Goal: Transaction & Acquisition: Purchase product/service

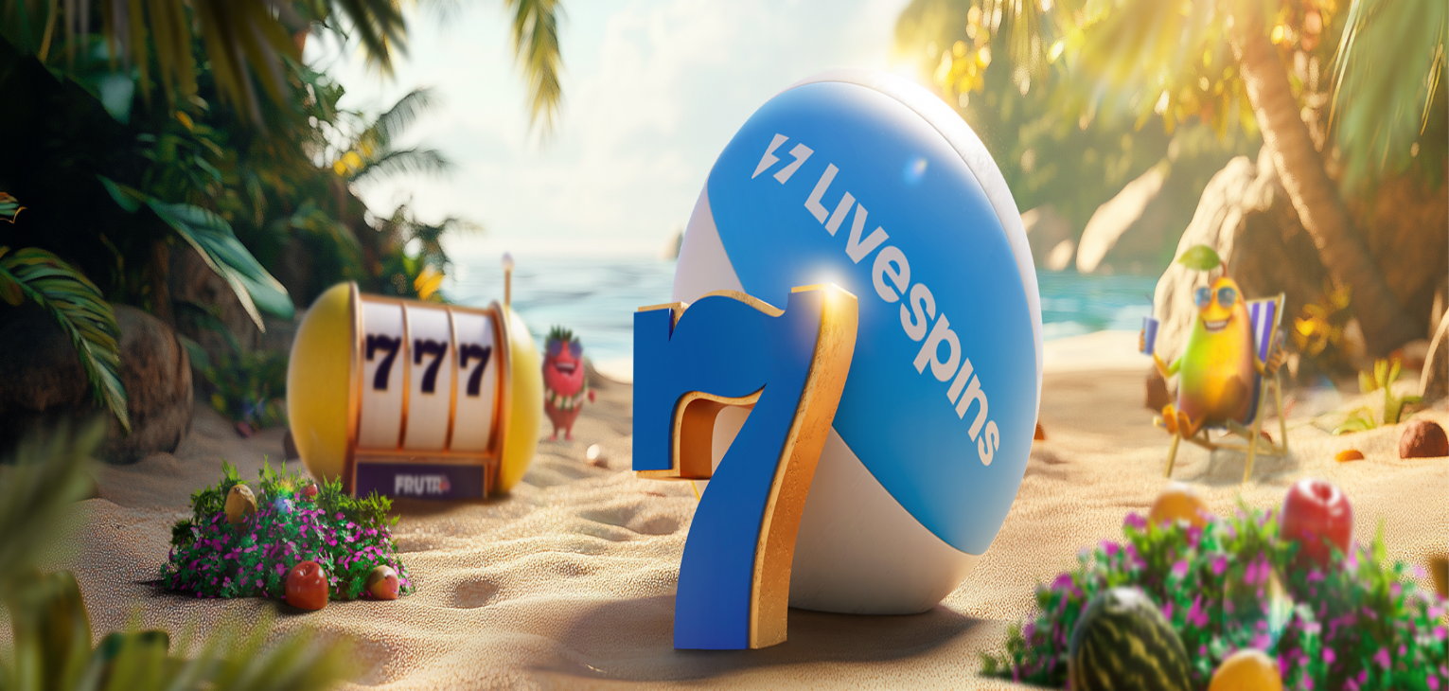
click at [109, 144] on span "Tarjoukset" at bounding box center [76, 136] width 63 height 16
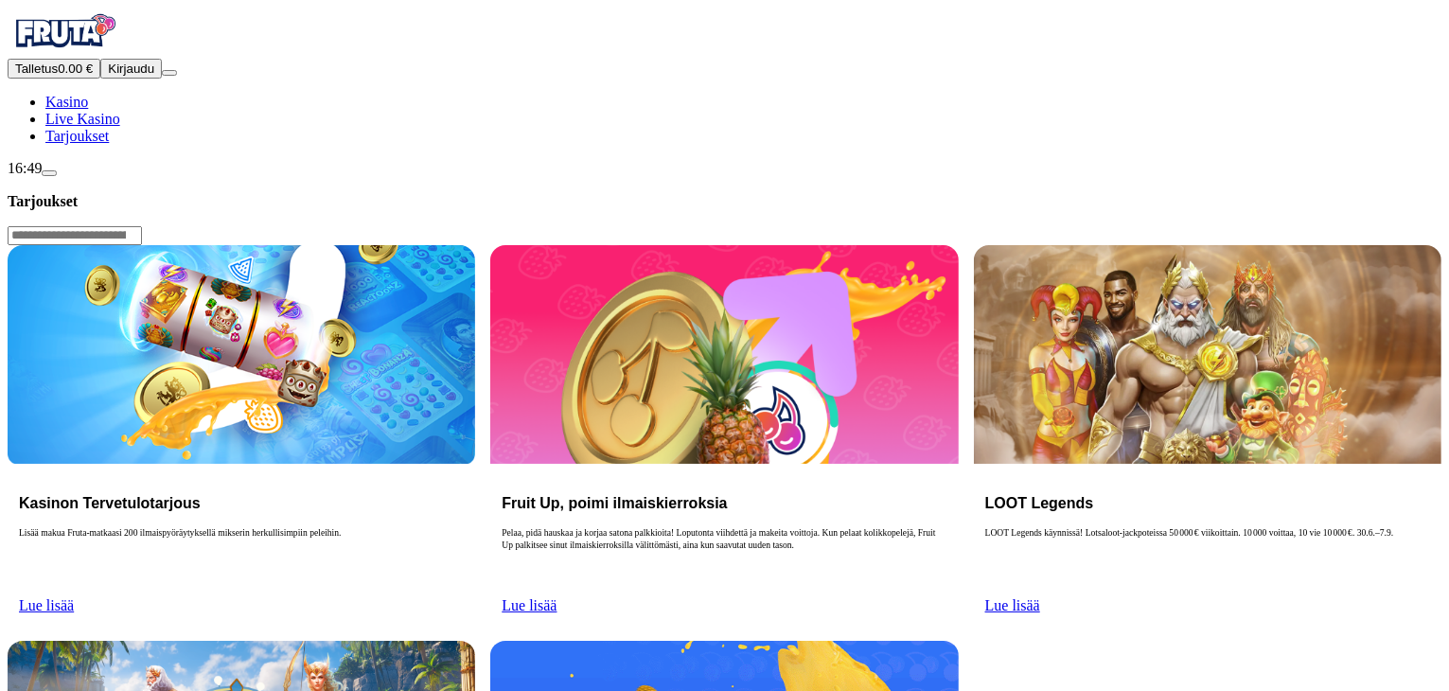
click at [74, 597] on link "Lue lisää" at bounding box center [46, 605] width 55 height 16
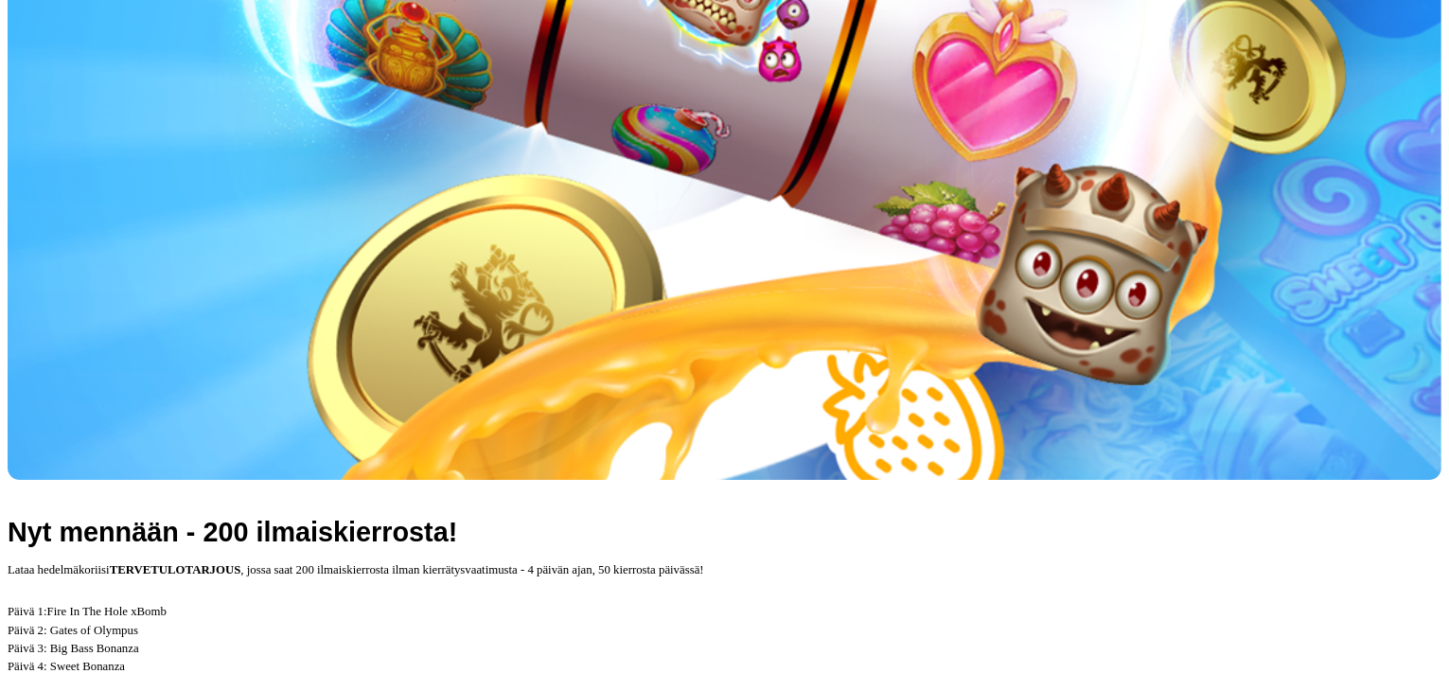
scroll to position [621, 0]
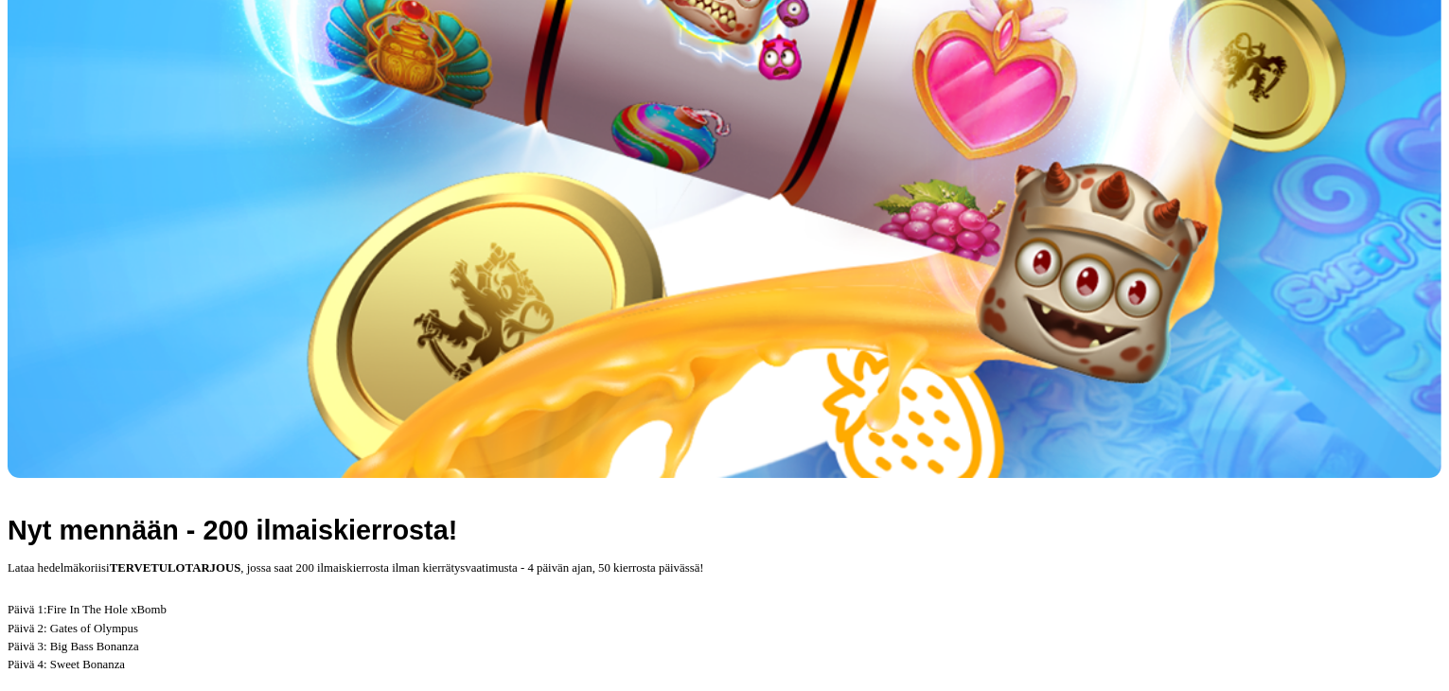
drag, startPoint x: 696, startPoint y: 487, endPoint x: 509, endPoint y: 522, distance: 189.5
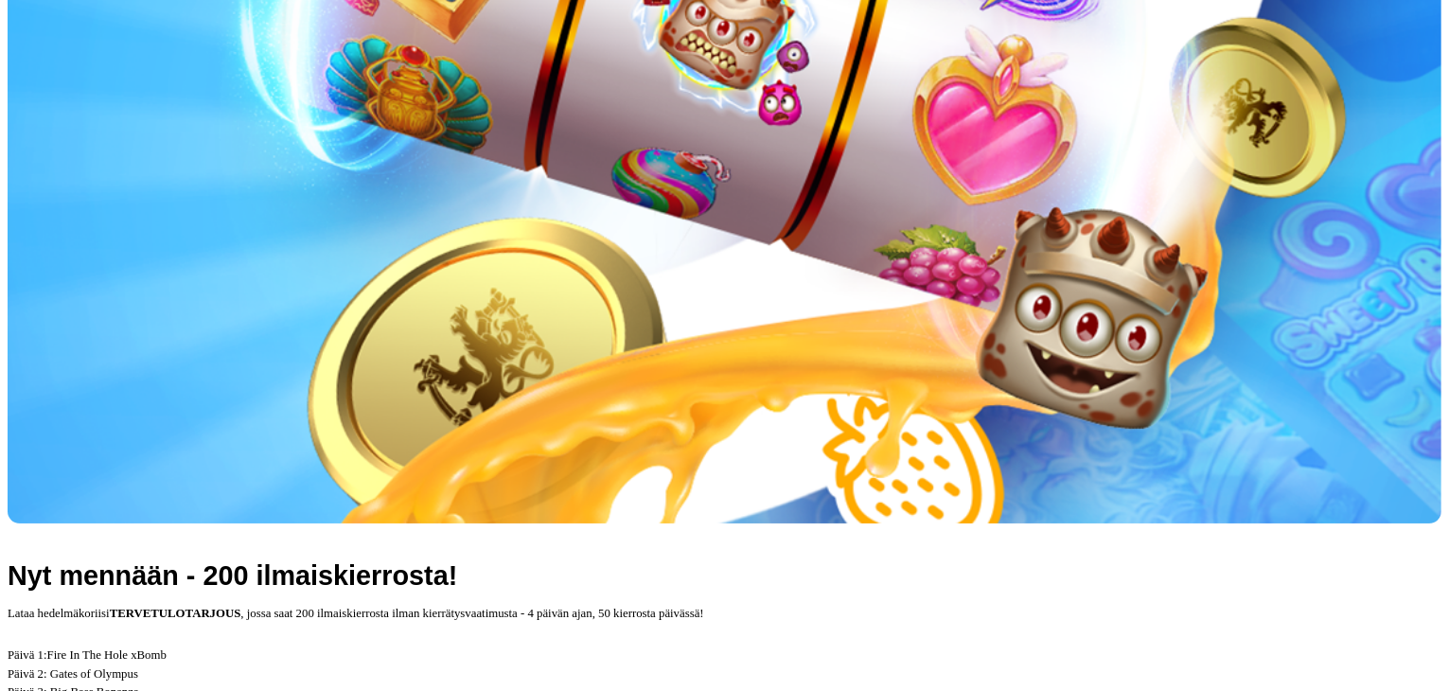
scroll to position [572, 0]
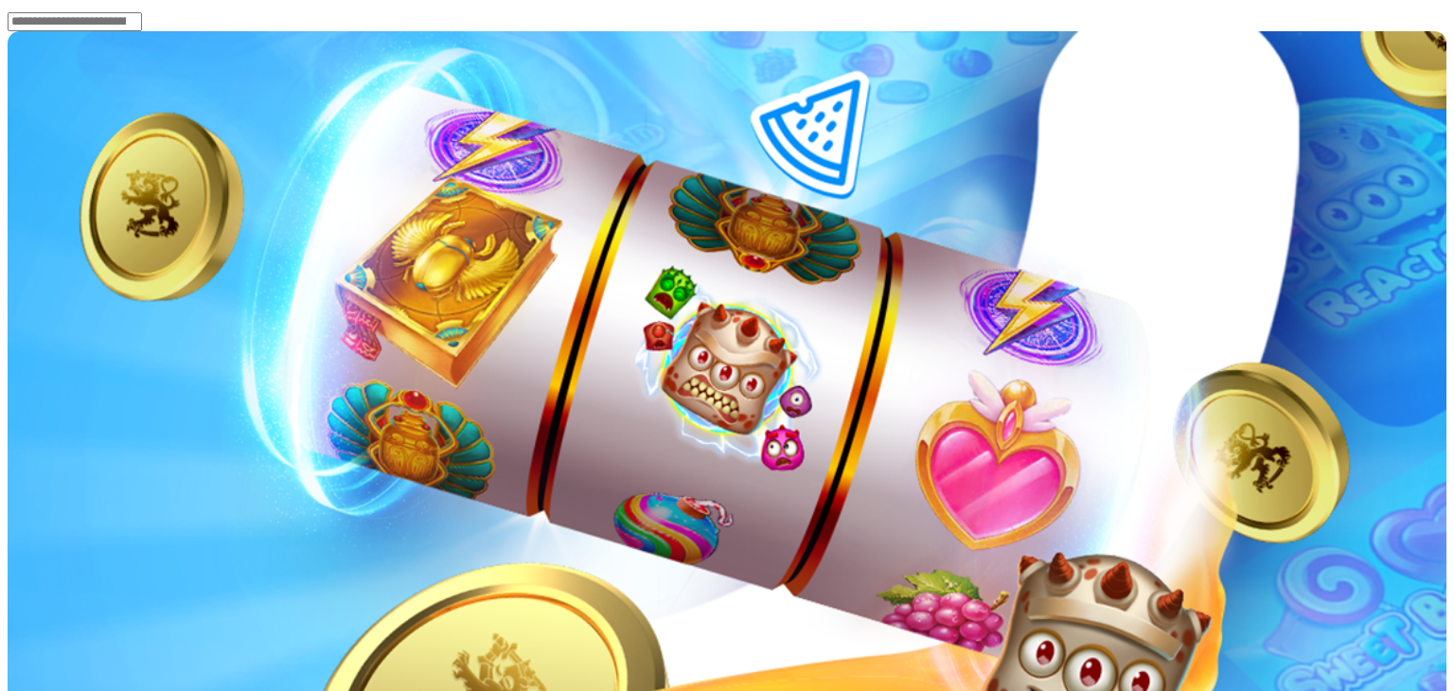
type input "*"
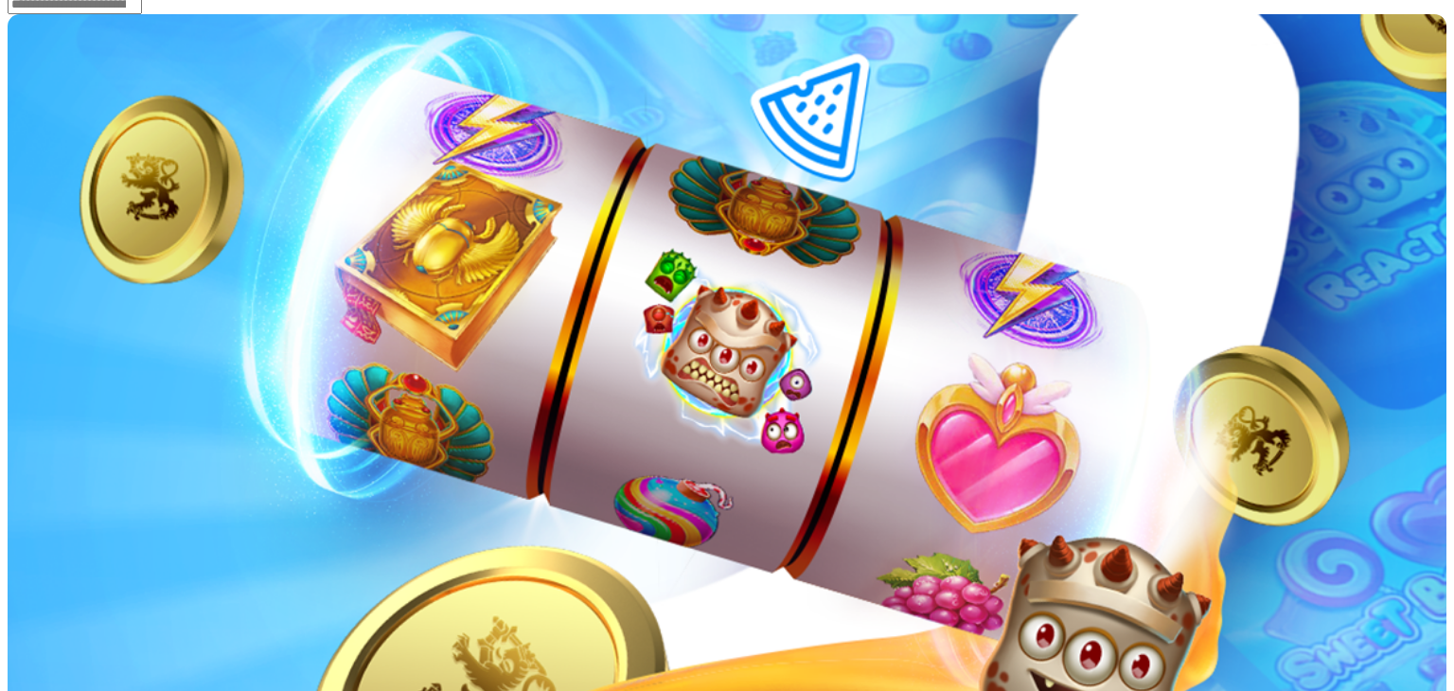
type input "**"
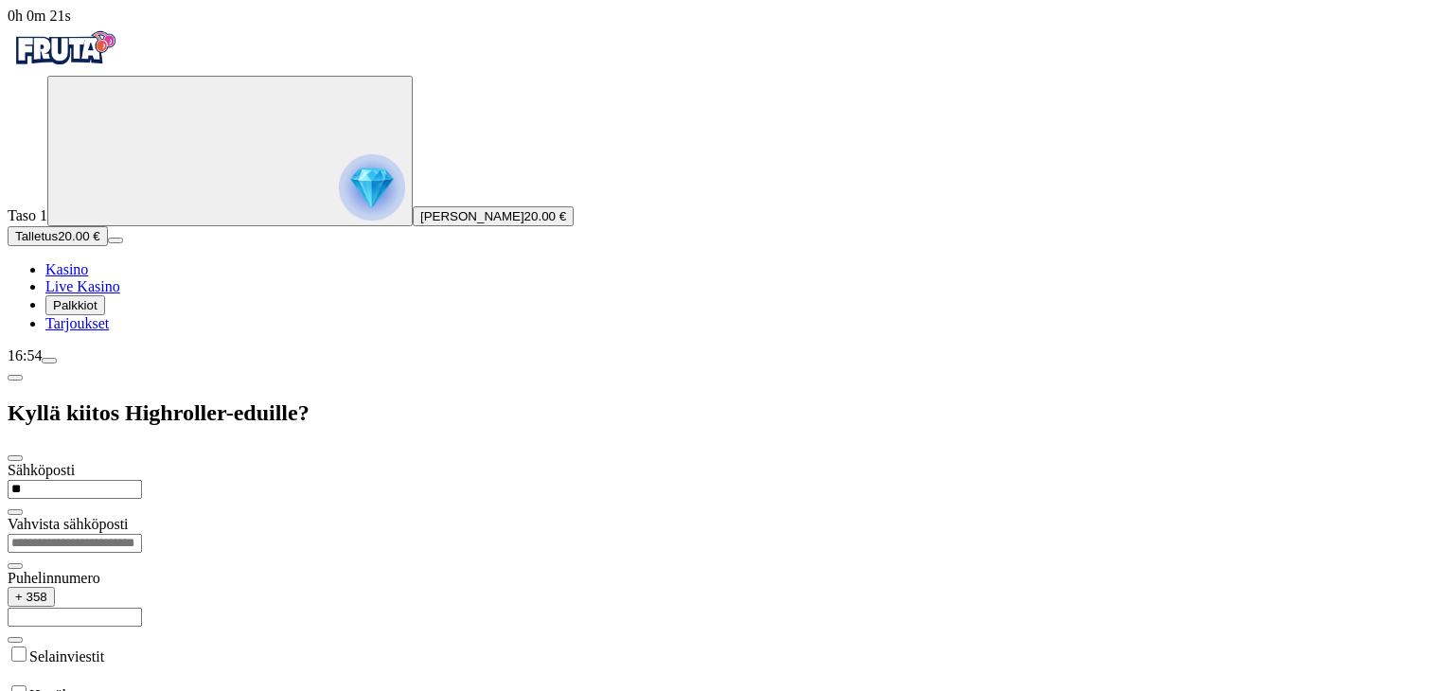
type input "*"
type input "**********"
click at [142, 534] on input "email" at bounding box center [75, 543] width 134 height 19
type input "**********"
click at [142, 608] on input "text" at bounding box center [75, 617] width 134 height 19
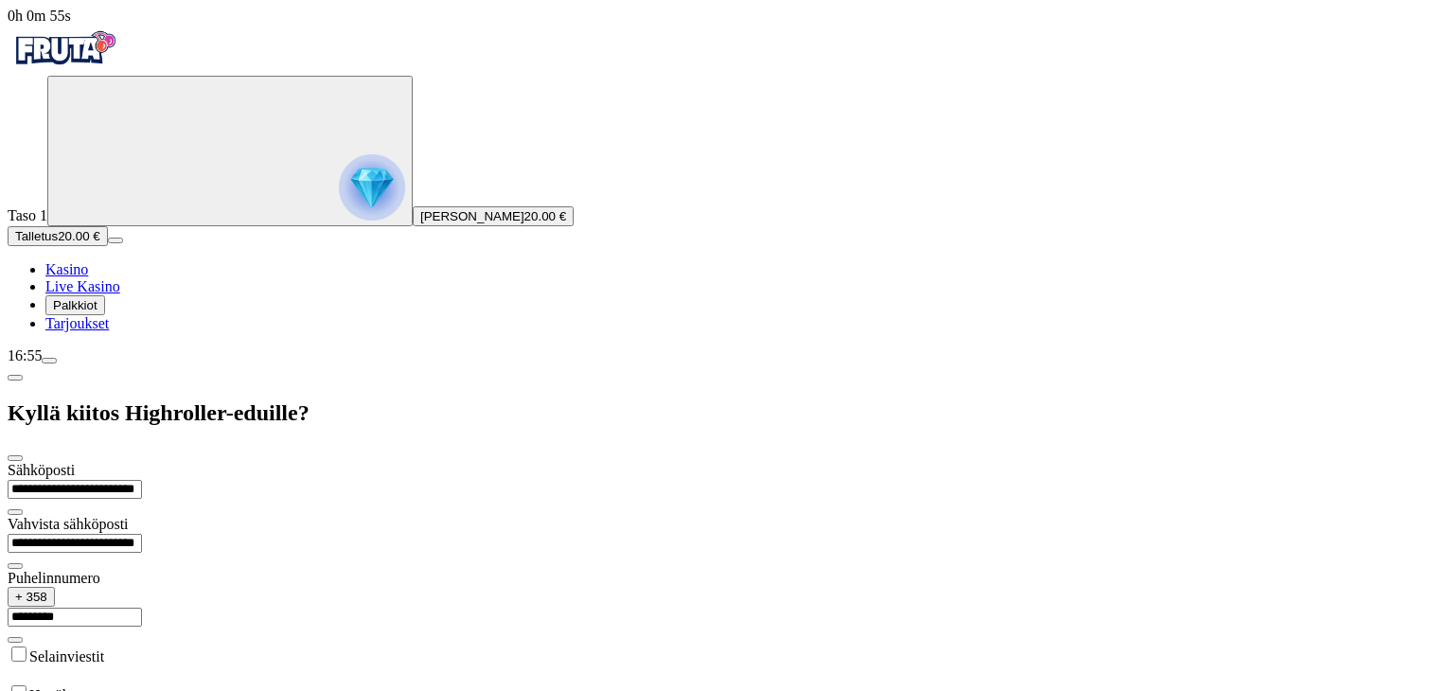
type input "*********"
click at [104, 648] on label "Selainviestit" at bounding box center [66, 656] width 75 height 16
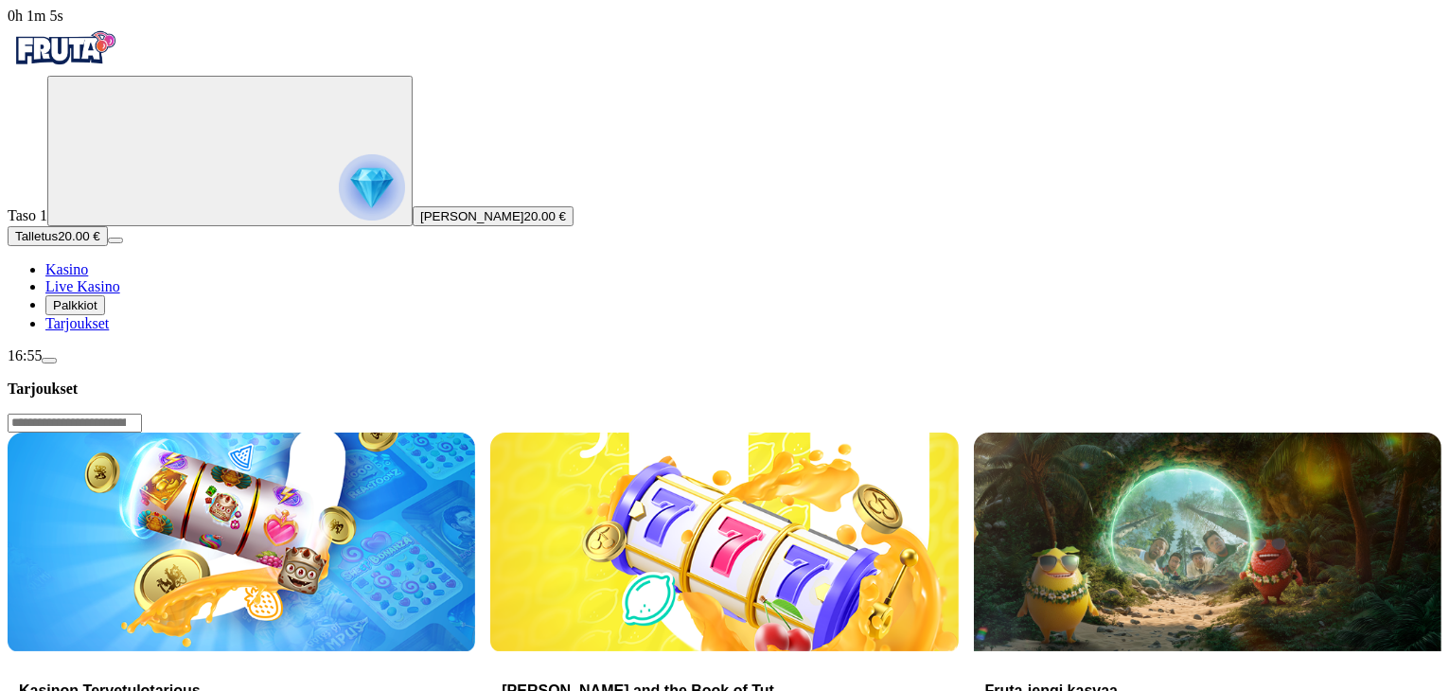
click at [74, 312] on span "Palkkiot" at bounding box center [75, 305] width 44 height 14
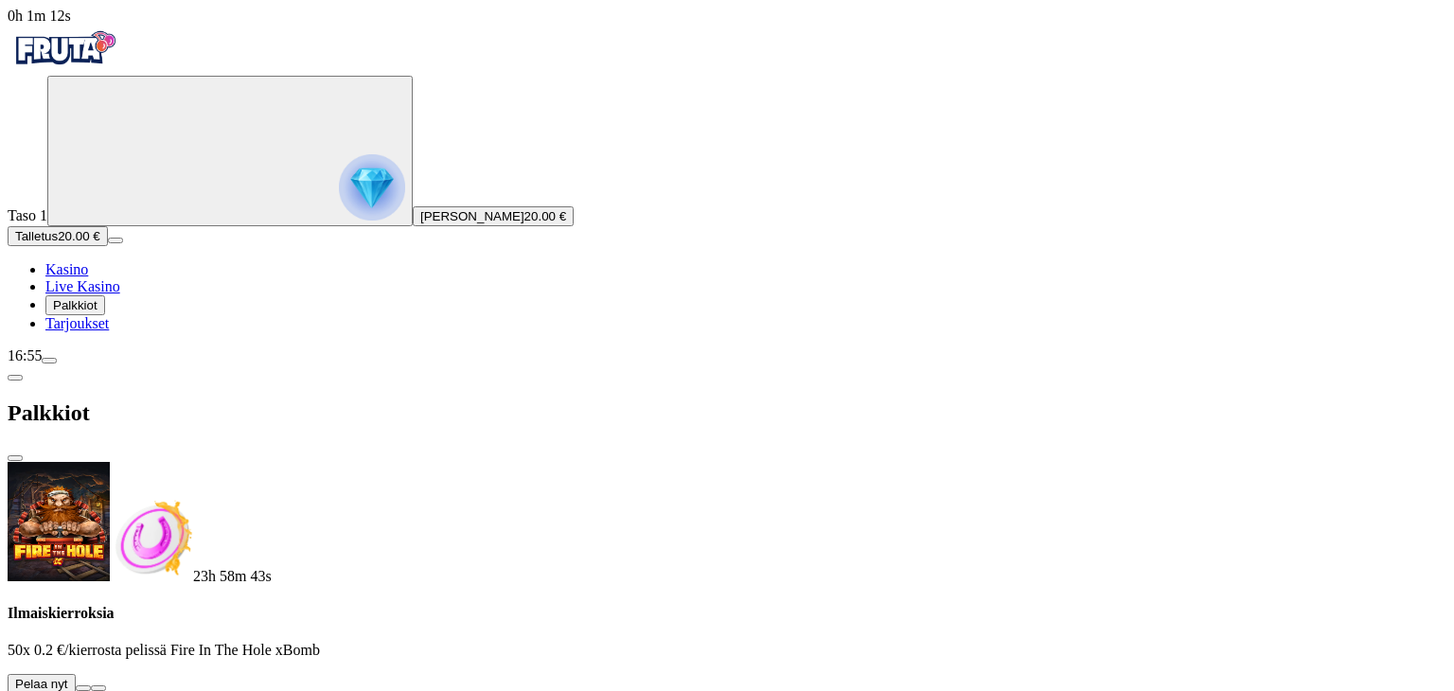
click at [91, 685] on button at bounding box center [83, 688] width 15 height 6
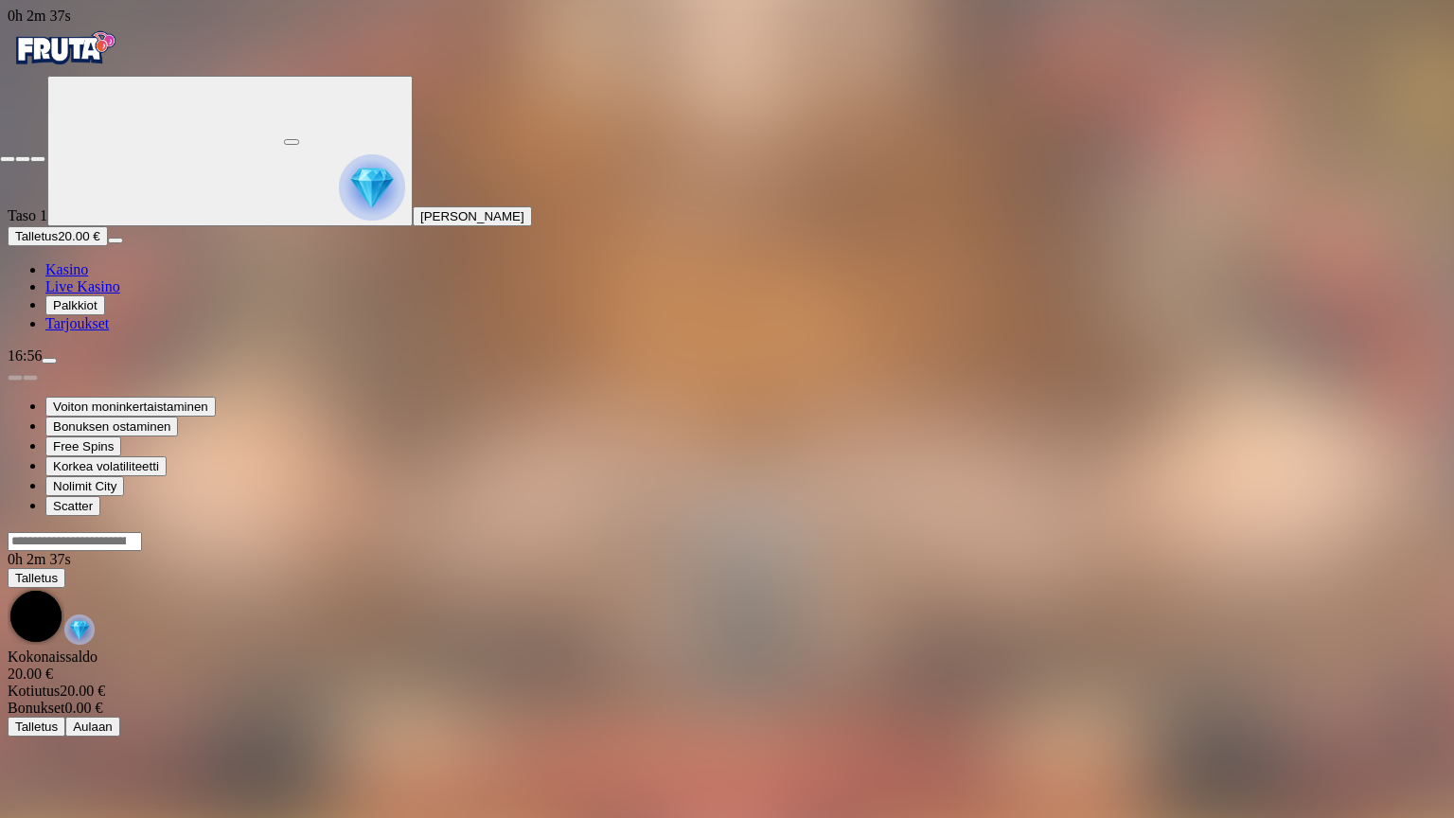
click at [30, 156] on button "button" at bounding box center [37, 159] width 15 height 6
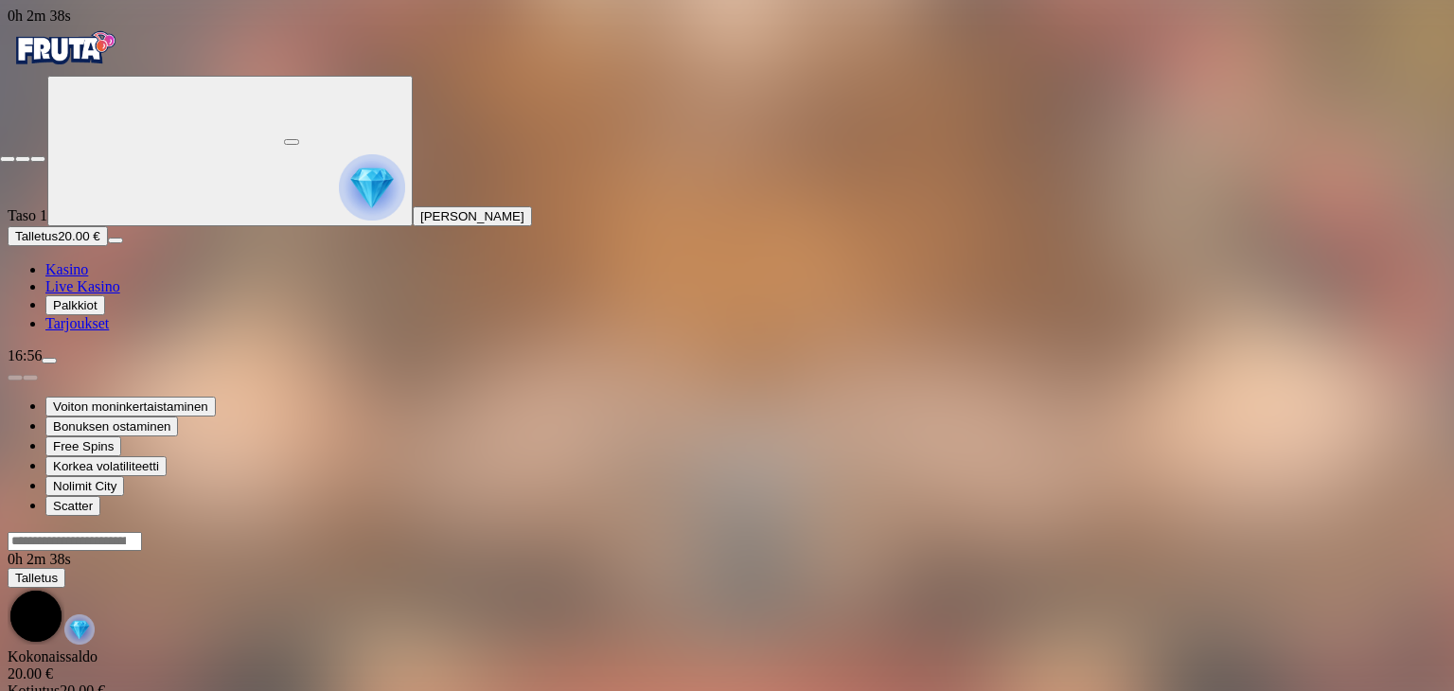
click at [30, 156] on button "button" at bounding box center [37, 159] width 15 height 6
click at [57, 332] on ul "Kasino Live Kasino Palkkiot Tarjoukset" at bounding box center [727, 296] width 1439 height 71
click at [114, 72] on img "Primary" at bounding box center [65, 48] width 114 height 47
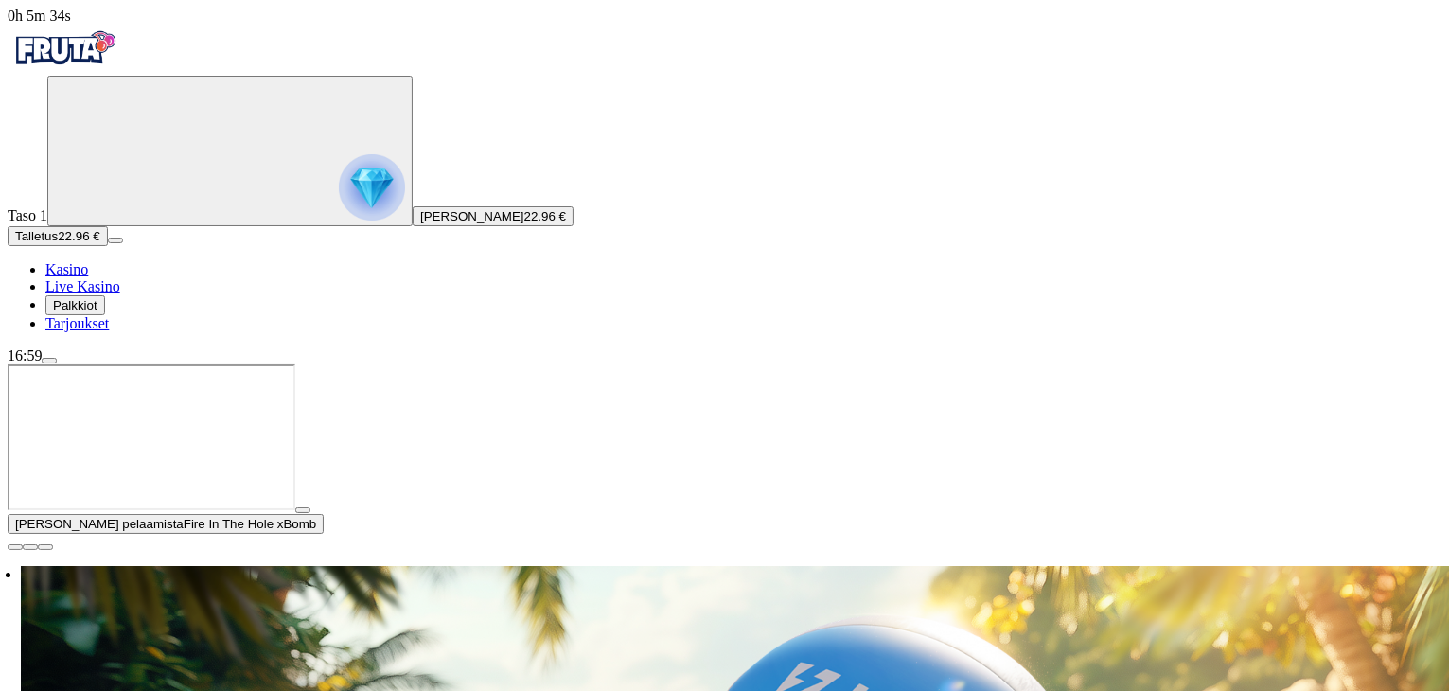
click at [15, 547] on span "close icon" at bounding box center [15, 547] width 0 height 0
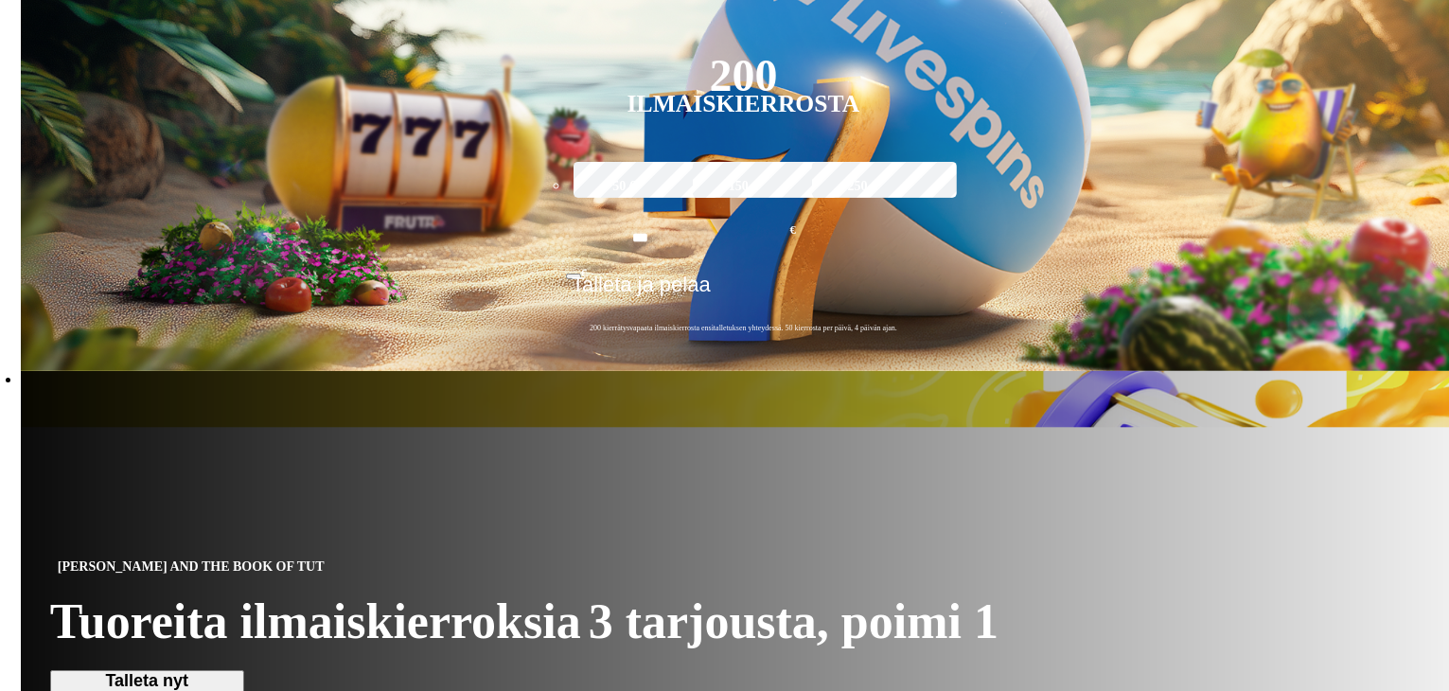
scroll to position [506, 0]
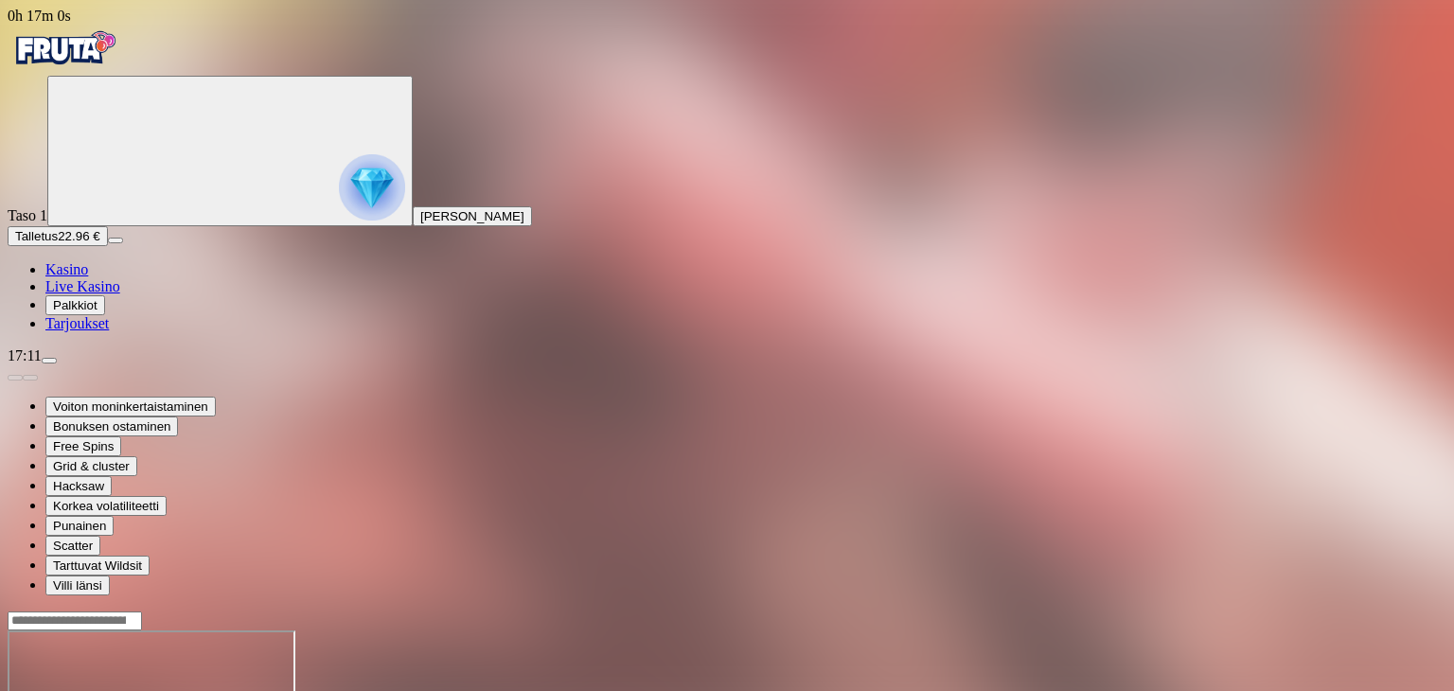
click at [49, 361] on span "menu icon" at bounding box center [49, 361] width 0 height 0
drag, startPoint x: 544, startPoint y: 595, endPoint x: 225, endPoint y: 87, distance: 600.1
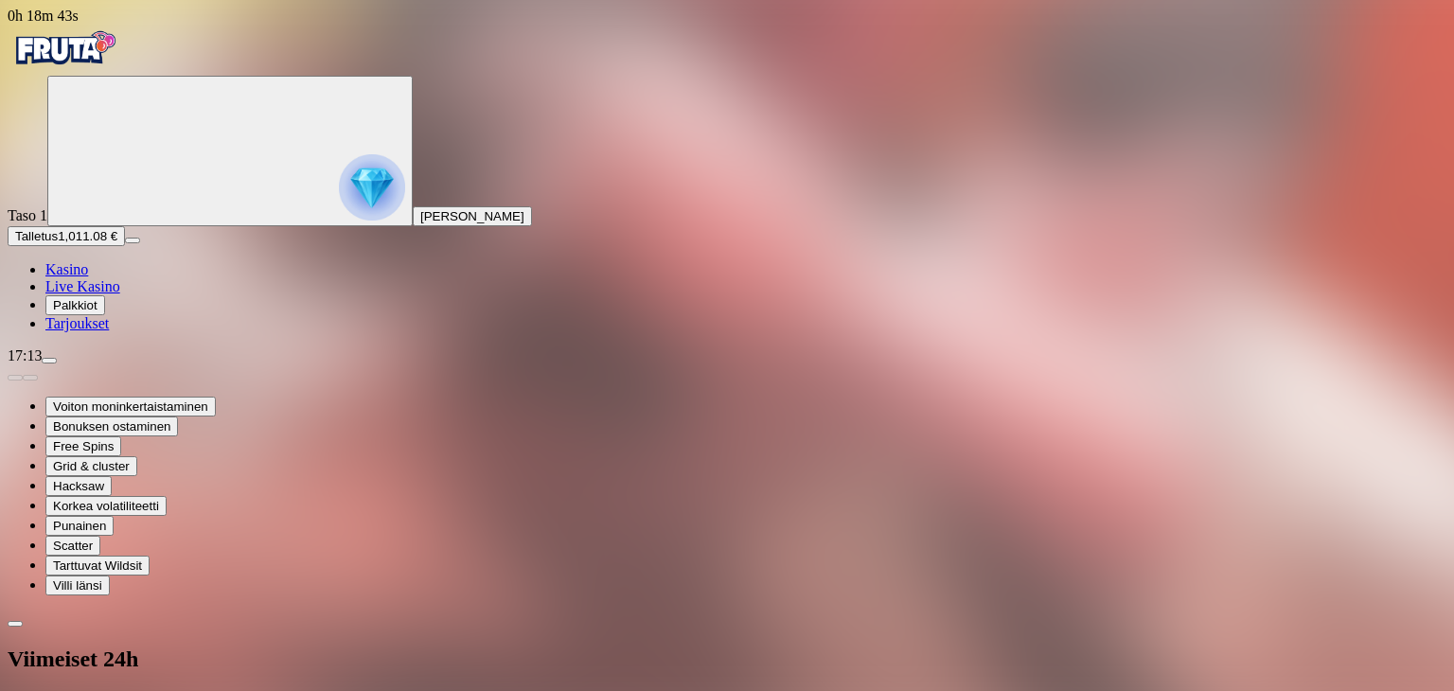
copy ol "01.09.2025 17:11:50 Panos : EUR 0.20 Voitto : EUR 0.00 01.09.2025 17:11:47 Pano…"
click at [15, 690] on span "close icon" at bounding box center [15, 704] width 0 height 0
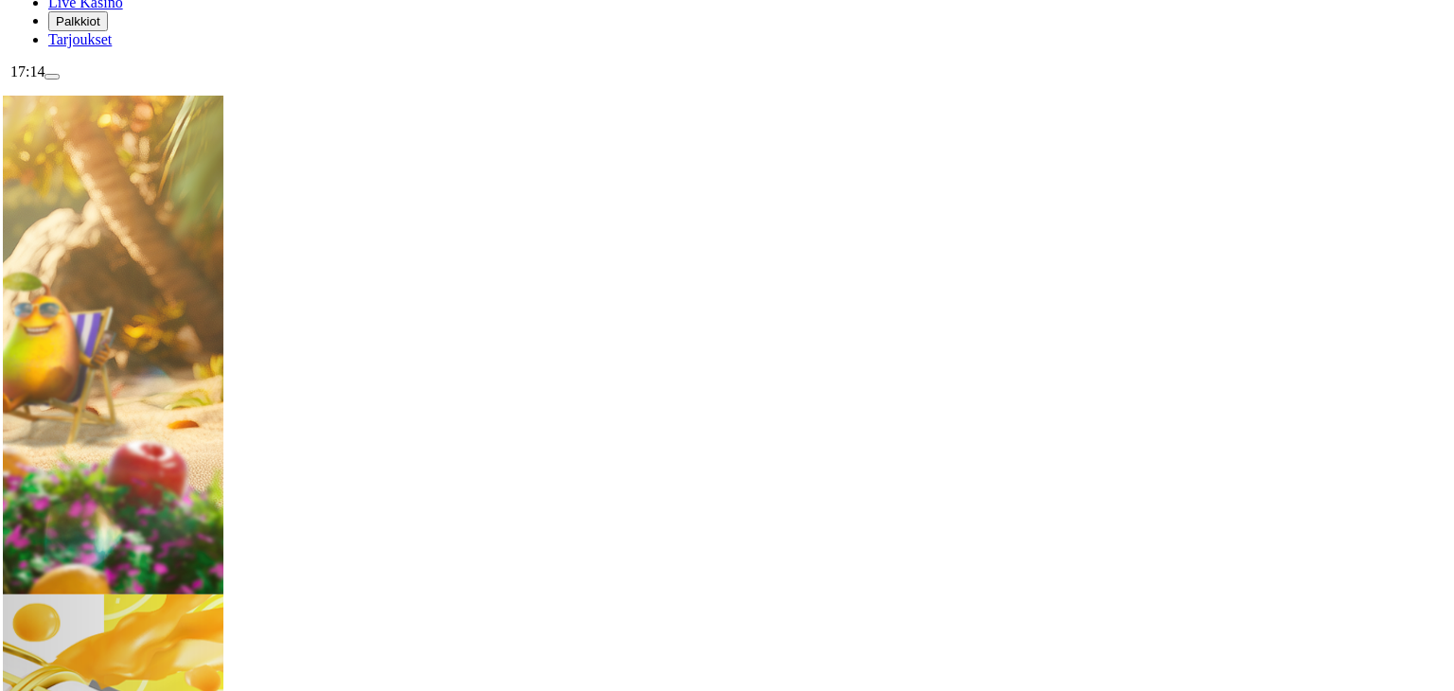
scroll to position [222, 0]
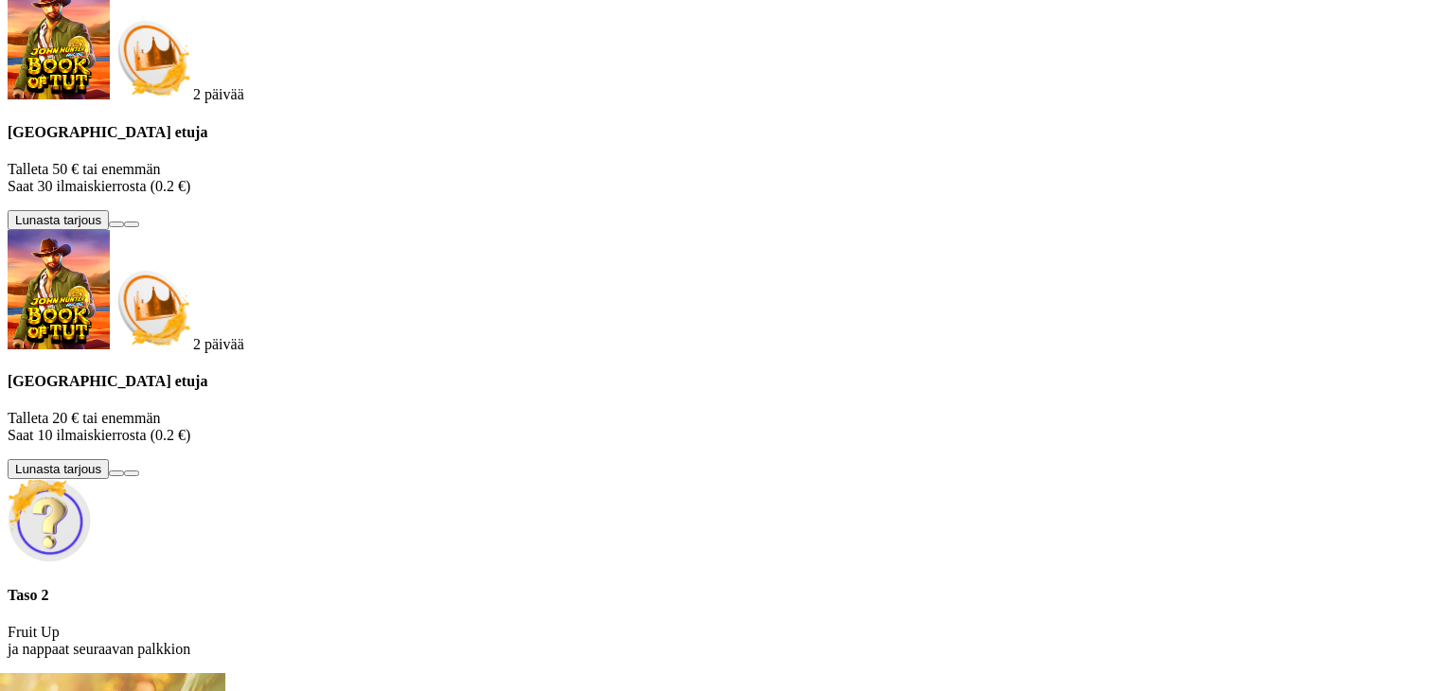
scroll to position [1240, 0]
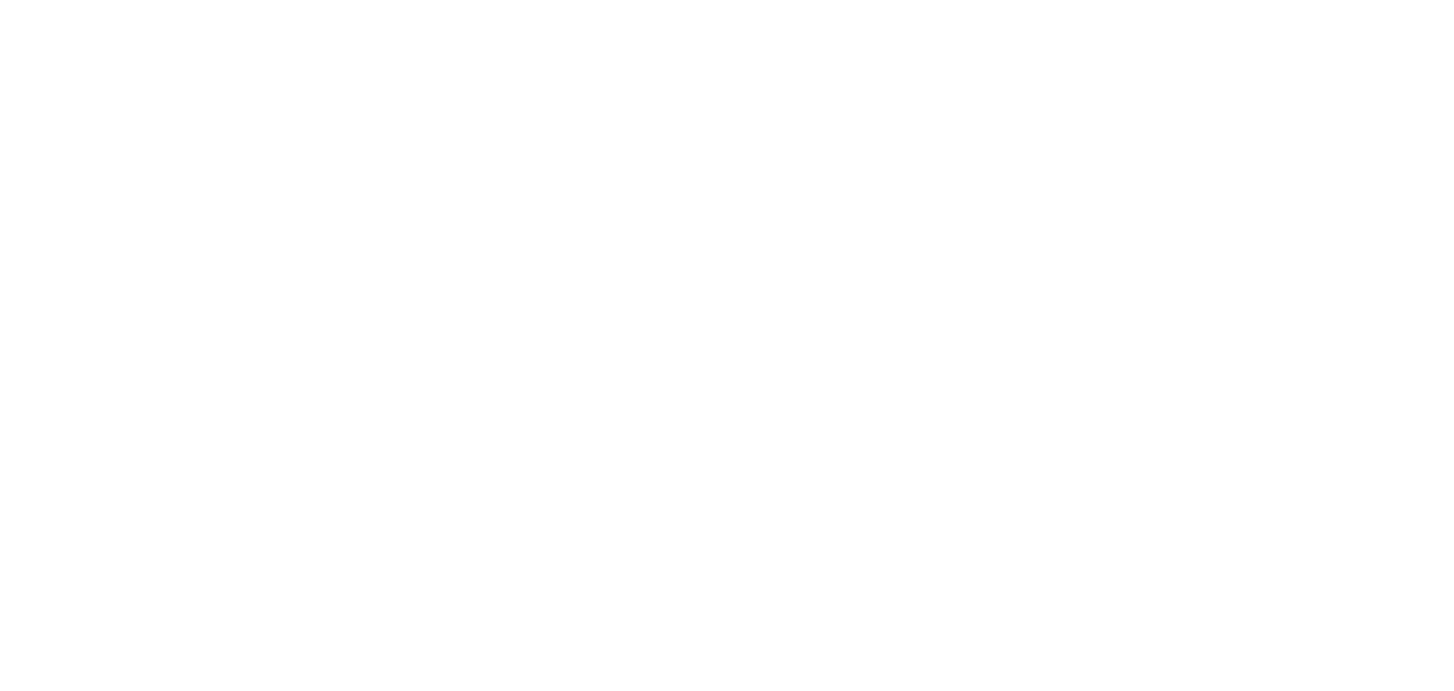
type input "***"
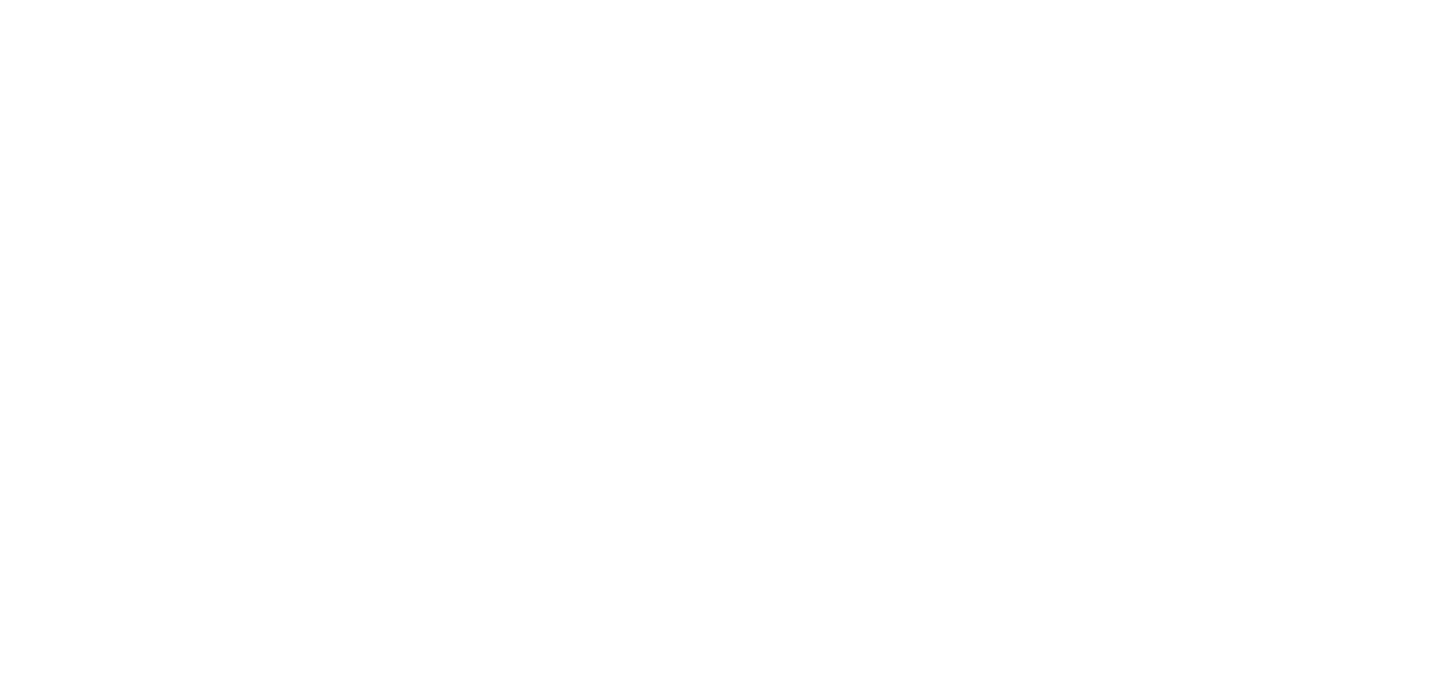
scroll to position [2257, 0]
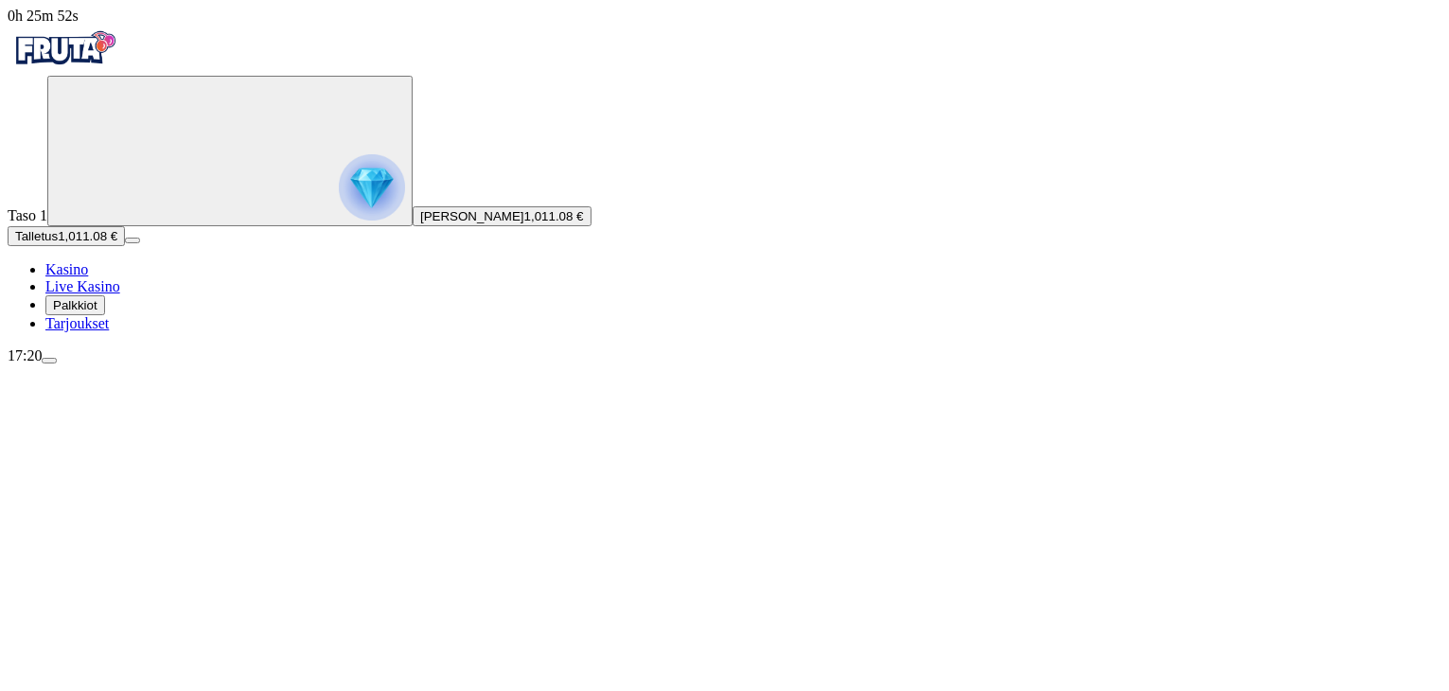
click at [420, 223] on span "[PERSON_NAME]" at bounding box center [472, 216] width 104 height 14
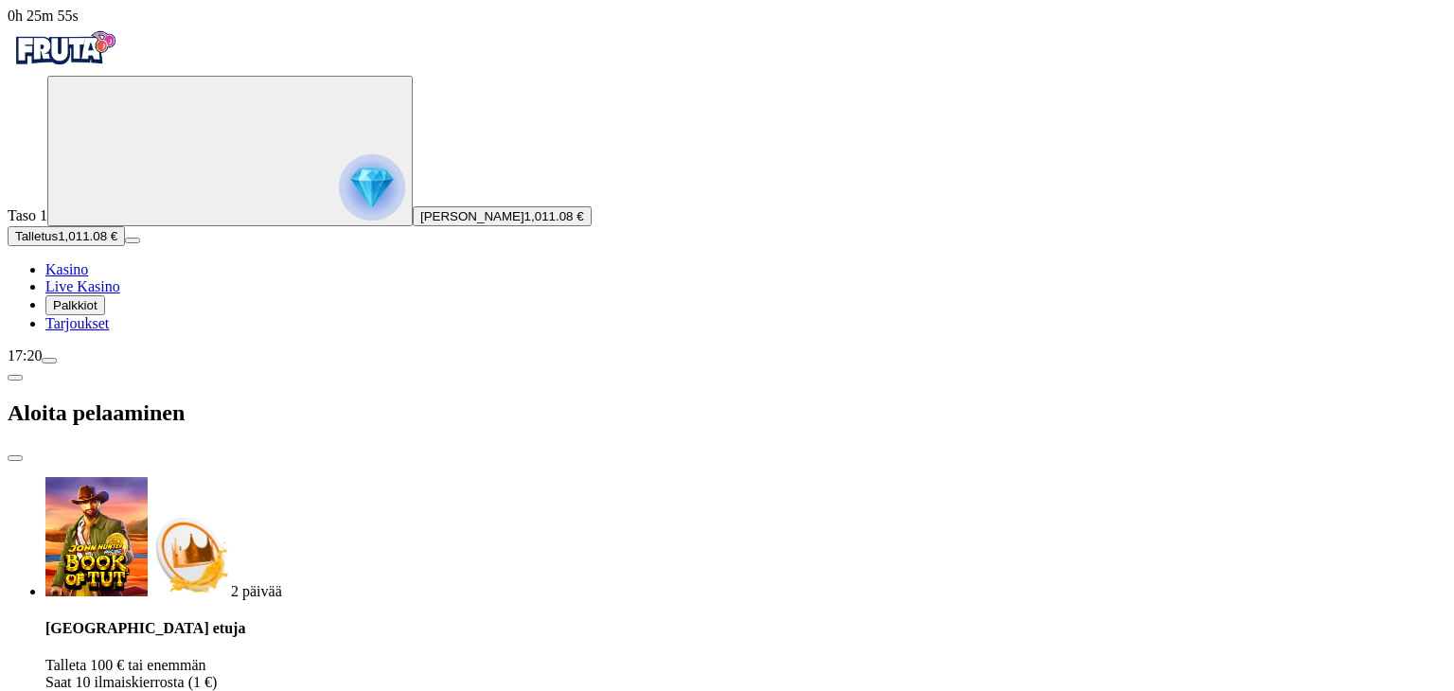
click at [339, 221] on img "Primary" at bounding box center [372, 187] width 66 height 66
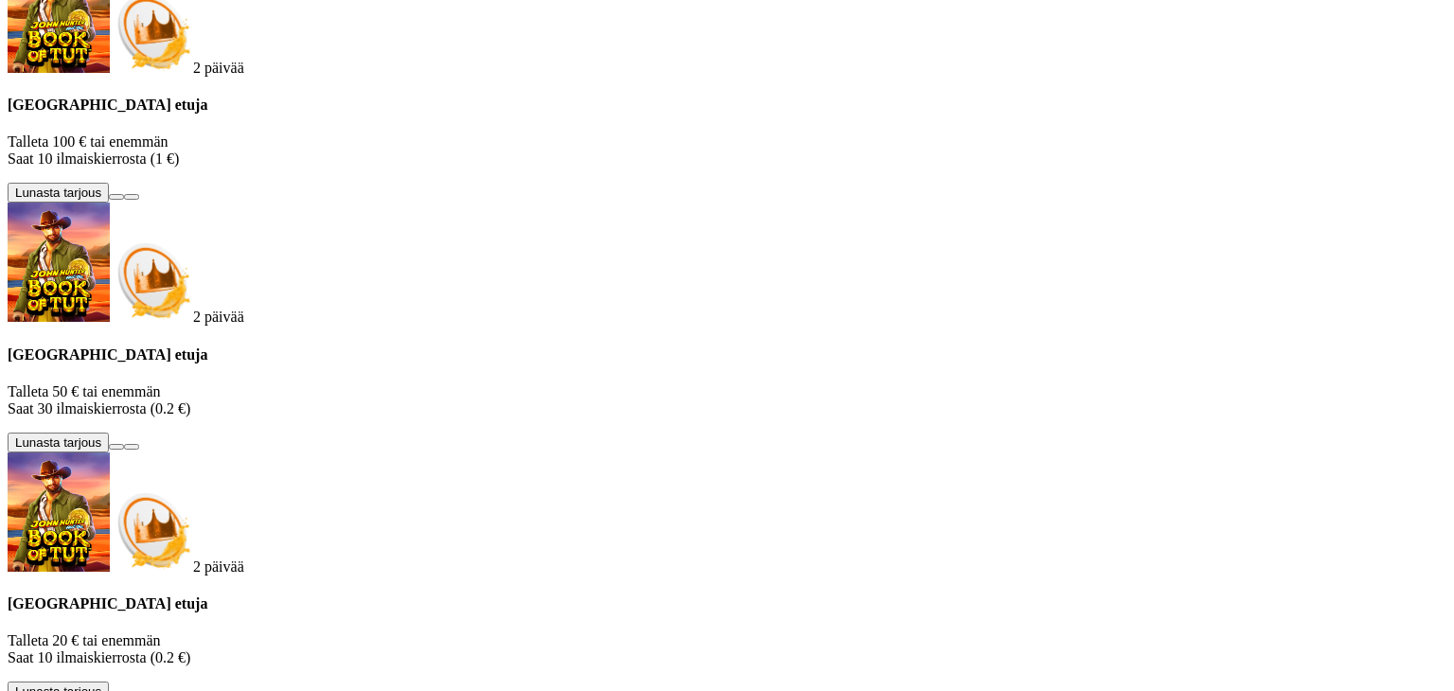
scroll to position [1017, 0]
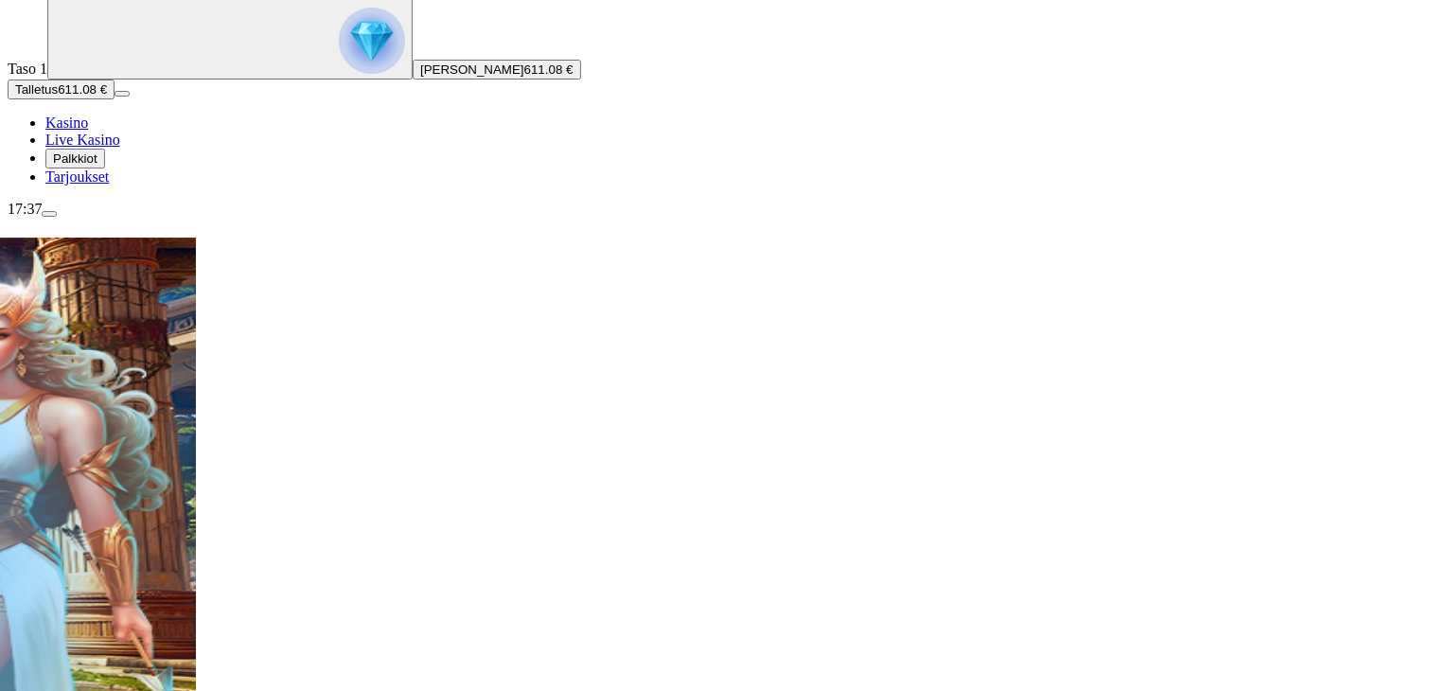
scroll to position [178, 0]
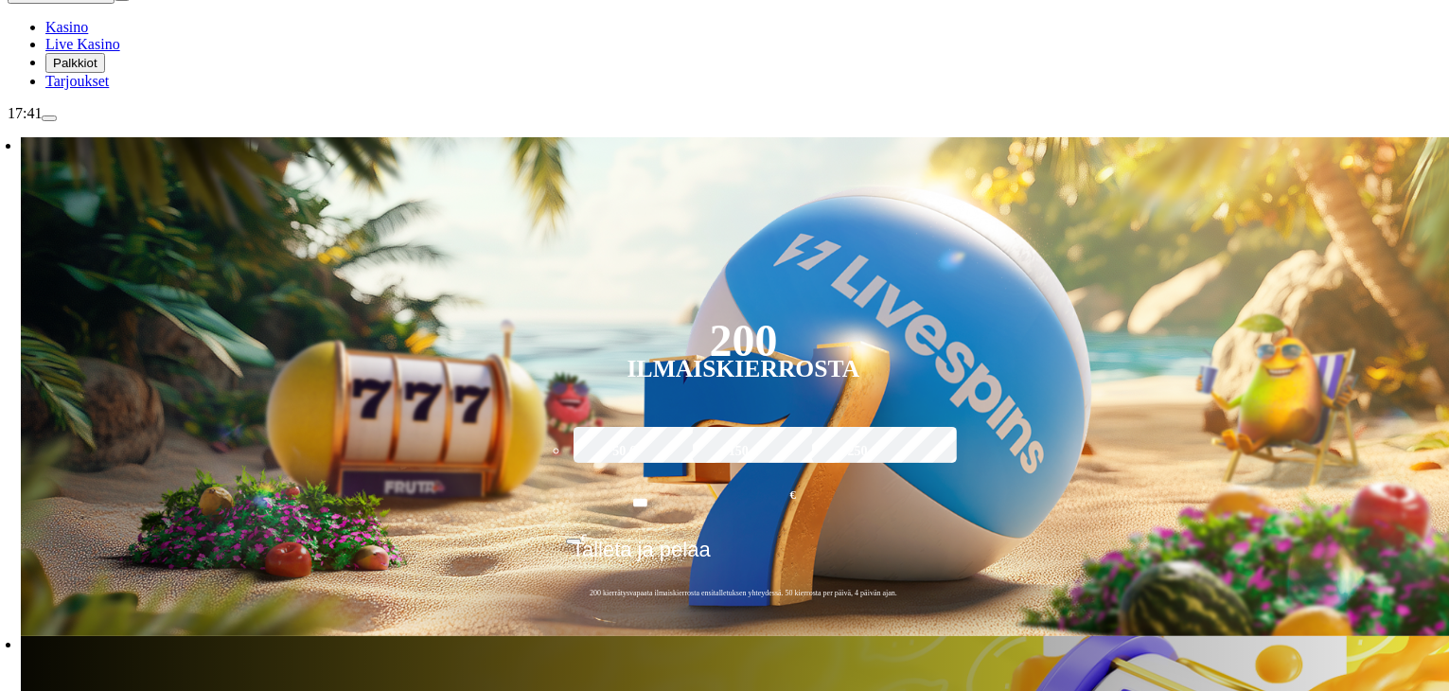
scroll to position [242, 0]
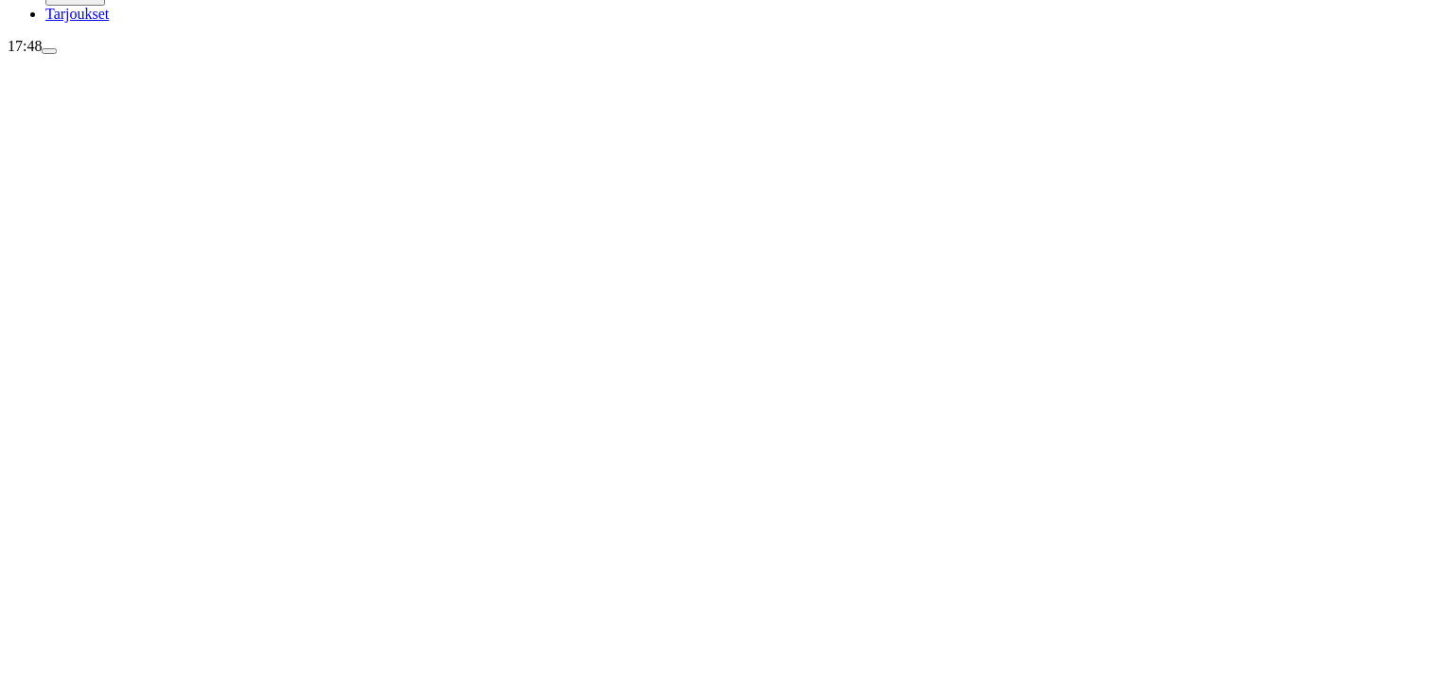
scroll to position [312, 0]
